Goal: Task Accomplishment & Management: Use online tool/utility

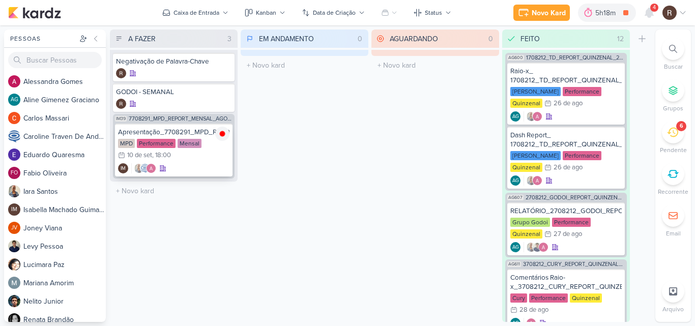
scroll to position [763, 0]
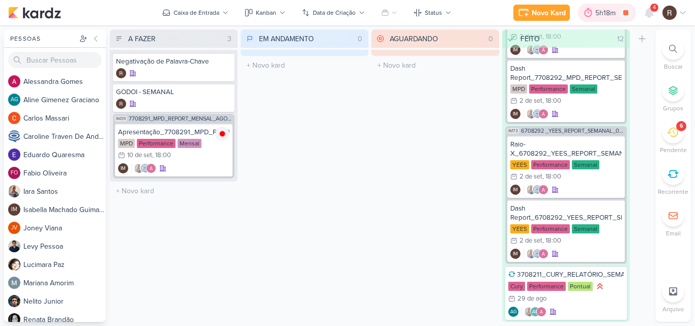
click at [601, 8] on div "5h18m" at bounding box center [606, 13] width 23 height 11
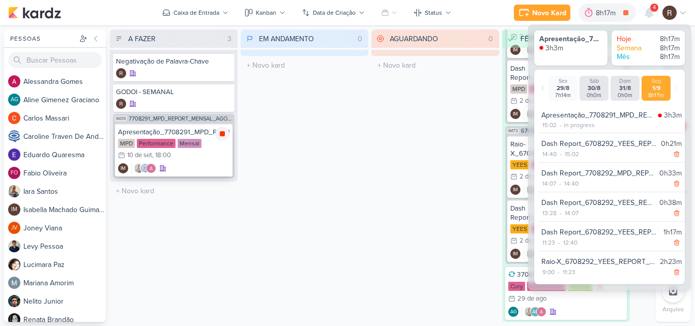
click at [222, 136] on icon at bounding box center [222, 133] width 5 height 5
click at [390, 185] on div "AGUARDANDO 0 Mover Para Esquerda Mover Para Direita [GEOGRAPHIC_DATA] O título …" at bounding box center [435, 176] width 128 height 293
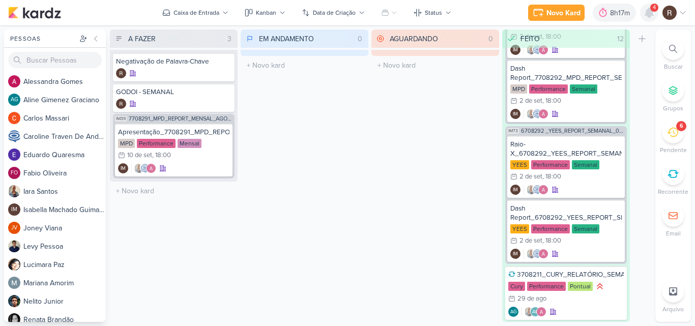
click at [651, 12] on icon at bounding box center [649, 12] width 8 height 9
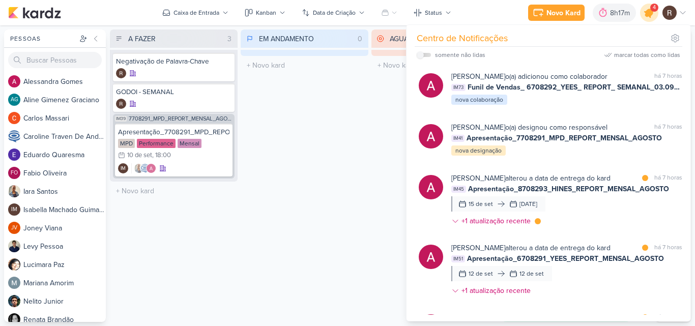
click at [651, 15] on icon at bounding box center [649, 13] width 12 height 12
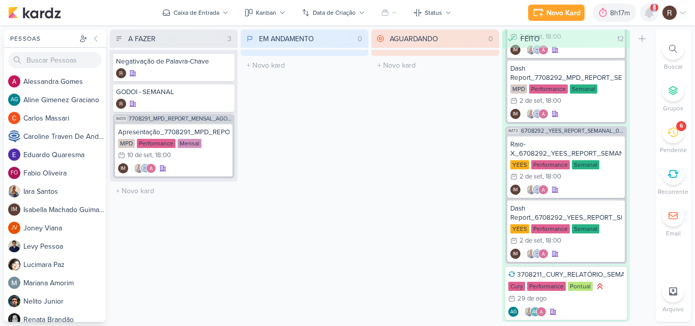
click at [651, 15] on icon at bounding box center [649, 12] width 8 height 9
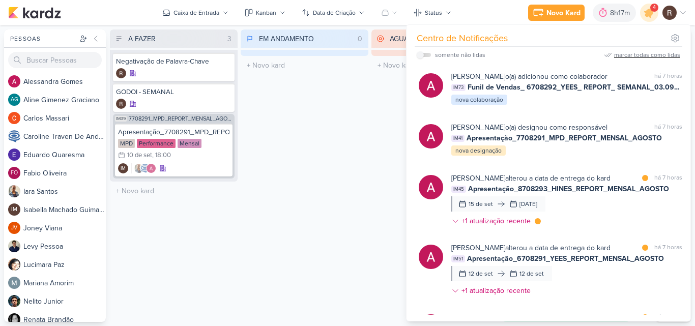
click at [660, 59] on div "marcar todas como lidas" at bounding box center [647, 54] width 66 height 9
click at [353, 153] on div "EM ANDAMENTO 0 Mover Para Esquerda Mover Para Direita [GEOGRAPHIC_DATA] O títul…" at bounding box center [305, 176] width 128 height 293
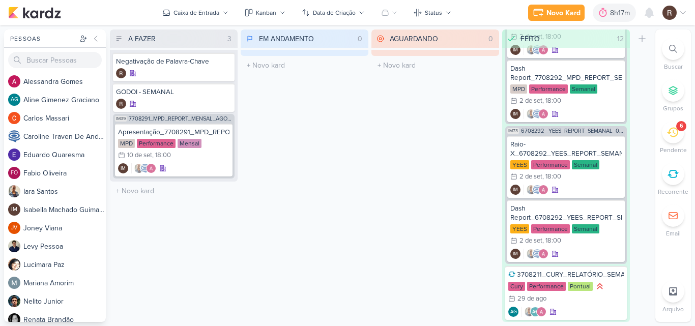
click at [679, 135] on div "6" at bounding box center [673, 132] width 22 height 22
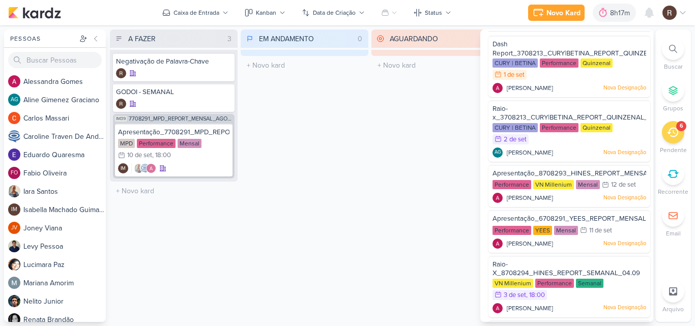
scroll to position [0, 0]
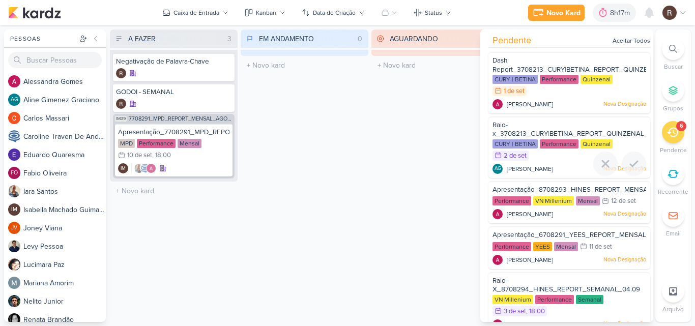
click at [541, 135] on span "Raio-x_3708213_CURY|BETINA_REPORT_QUINZENAL_03.09" at bounding box center [578, 129] width 173 height 17
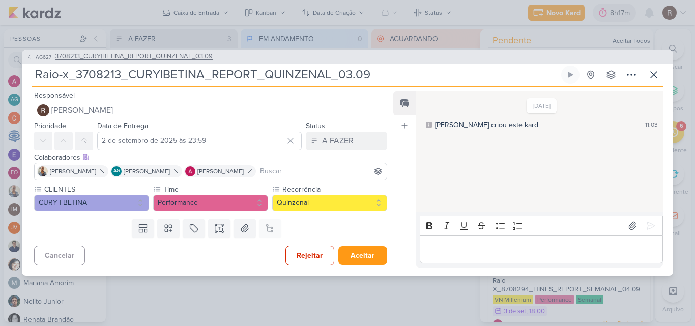
click at [175, 57] on span "3708213_CURY|BETINA_REPORT_QUINZENAL_03.09" at bounding box center [134, 57] width 158 height 10
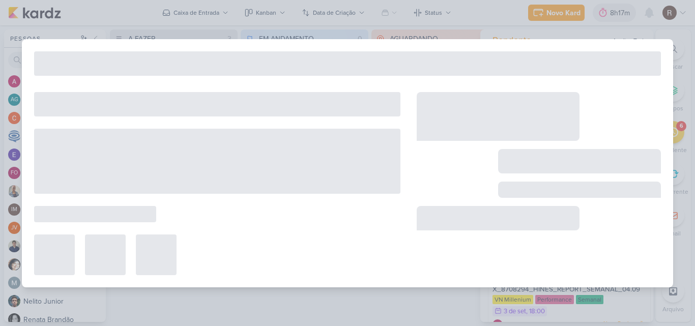
type input "3708213_CURY|BETINA_REPORT_QUINZENAL_03.09"
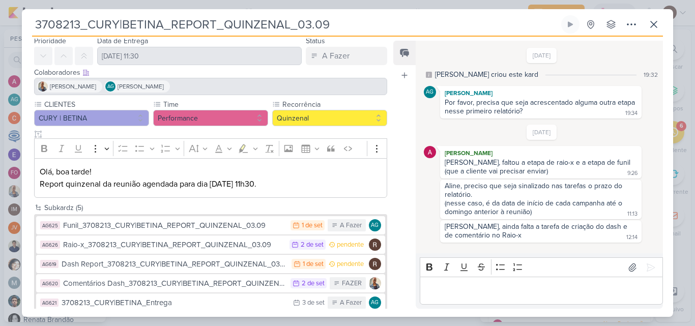
scroll to position [50, 0]
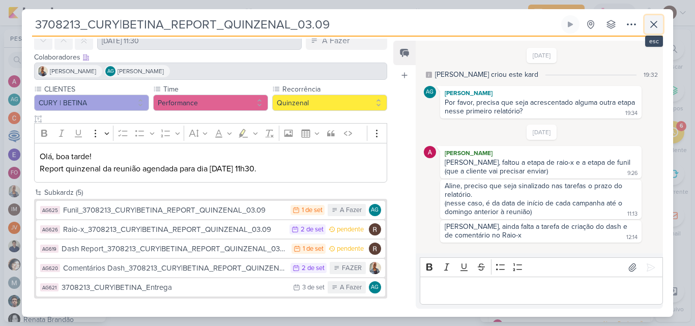
click at [654, 26] on icon at bounding box center [654, 24] width 12 height 12
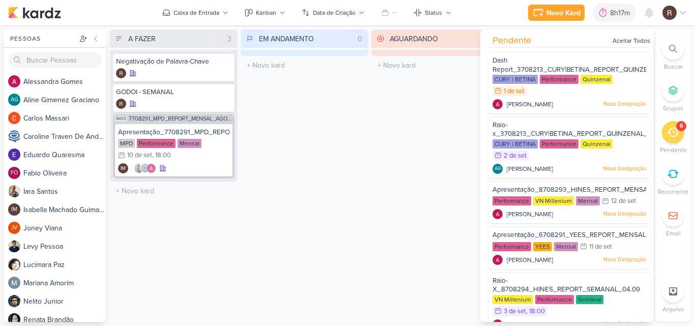
click at [395, 122] on div "AGUARDANDO 0 Mover Para Esquerda Mover Para Direita [GEOGRAPHIC_DATA] O título …" at bounding box center [435, 176] width 128 height 293
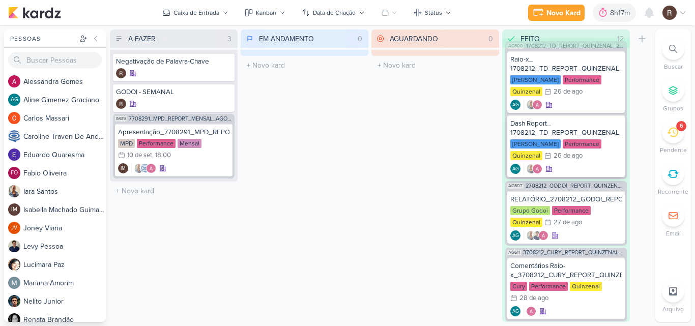
scroll to position [0, 0]
